Goal: Task Accomplishment & Management: Manage account settings

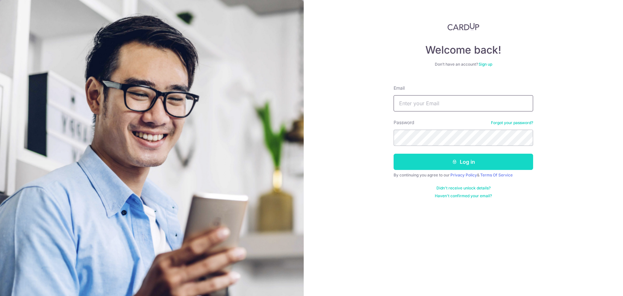
type input "[PERSON_NAME][EMAIL_ADDRESS][DOMAIN_NAME]"
click at [448, 165] on button "Log in" at bounding box center [463, 161] width 139 height 16
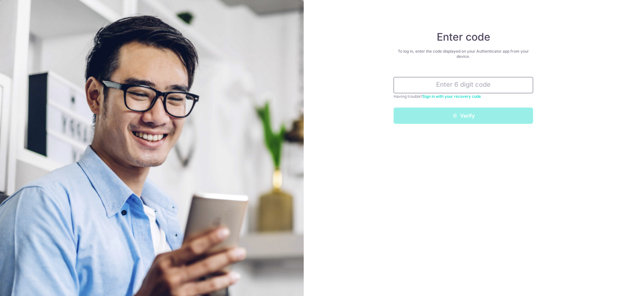
click at [443, 83] on input "text" at bounding box center [463, 85] width 139 height 16
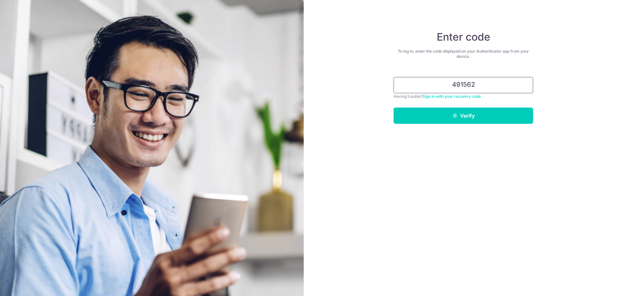
type input "491562"
click at [394, 107] on button "Verify" at bounding box center [463, 115] width 139 height 16
